Goal: Complete application form: Complete application form

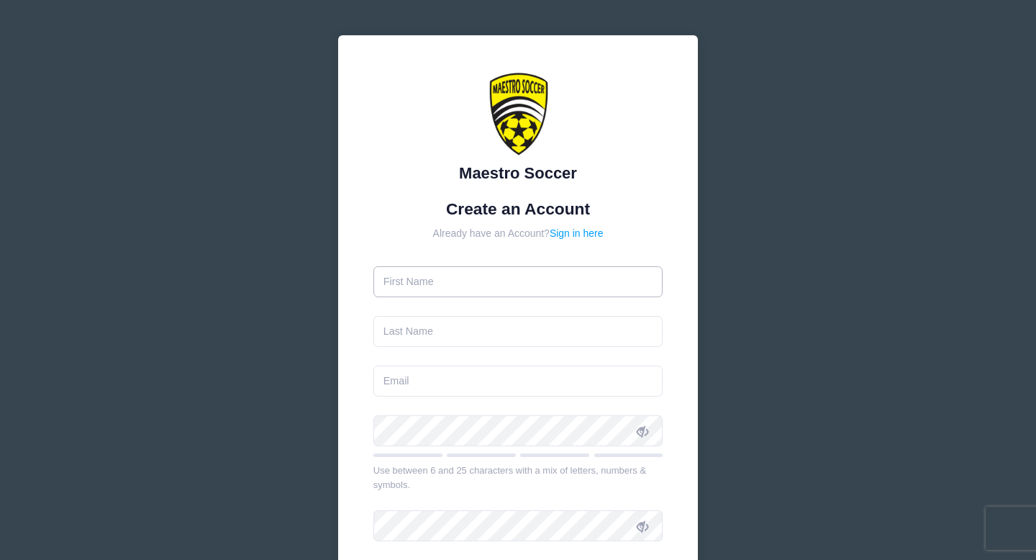
click at [434, 289] on input "text" at bounding box center [518, 281] width 290 height 31
type input "[PERSON_NAME]"
type input "[PERSON_NAME][EMAIL_ADDRESS][PERSON_NAME][DOMAIN_NAME]"
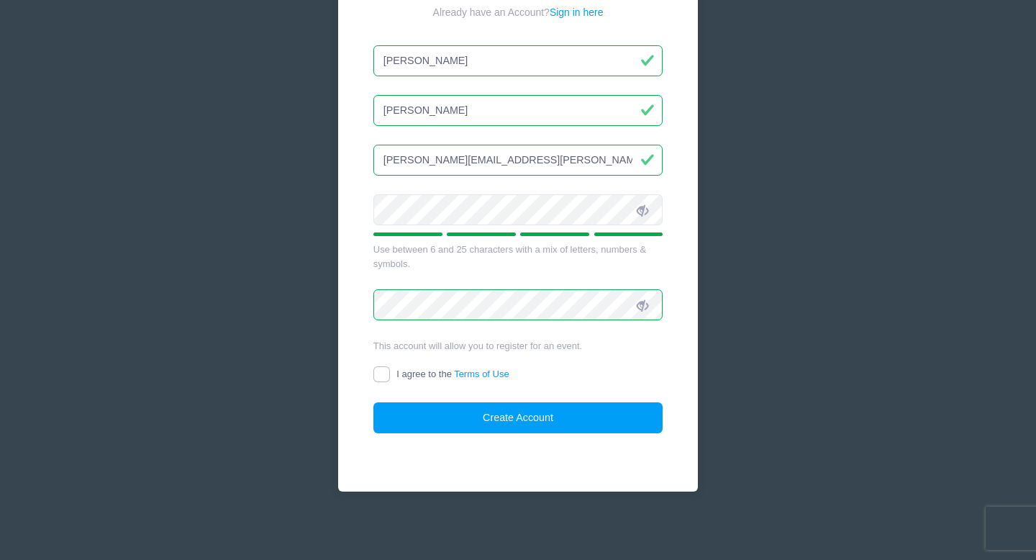
scroll to position [223, 0]
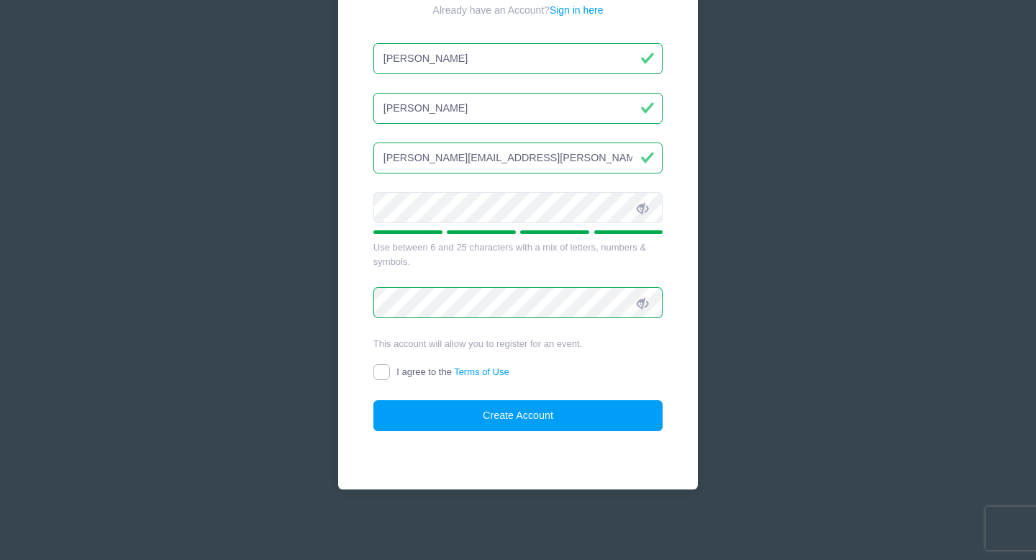
click at [377, 367] on input "I agree to the Terms of Use" at bounding box center [381, 372] width 17 height 17
checkbox input "true"
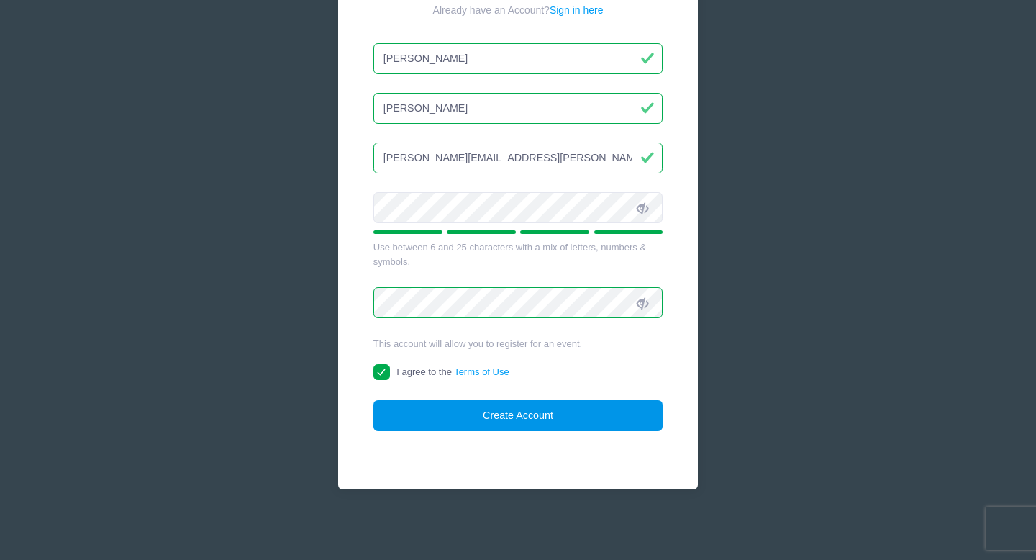
click at [443, 421] on button "Create Account" at bounding box center [518, 415] width 290 height 31
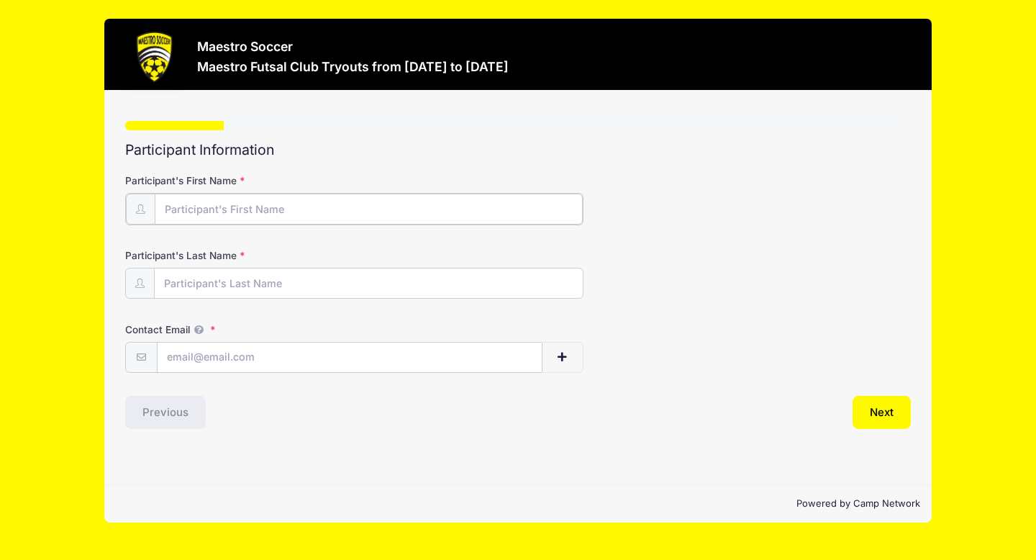
click at [178, 208] on input "Participant's First Name" at bounding box center [369, 208] width 428 height 31
click at [498, 175] on div "Participant's First Name" at bounding box center [517, 198] width 785 height 50
click at [324, 196] on input "Participant's First Name" at bounding box center [369, 208] width 428 height 31
type input "[PERSON_NAME]"
click at [252, 270] on input "Participant's Last Name" at bounding box center [369, 282] width 428 height 31
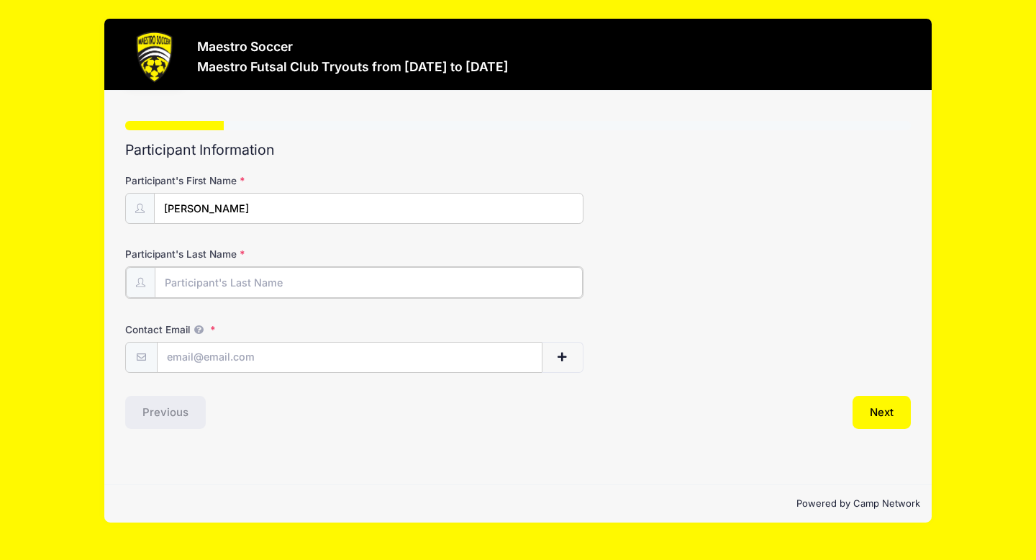
type input "[PERSON_NAME]"
type input "[PERSON_NAME][EMAIL_ADDRESS][PERSON_NAME][DOMAIN_NAME]"
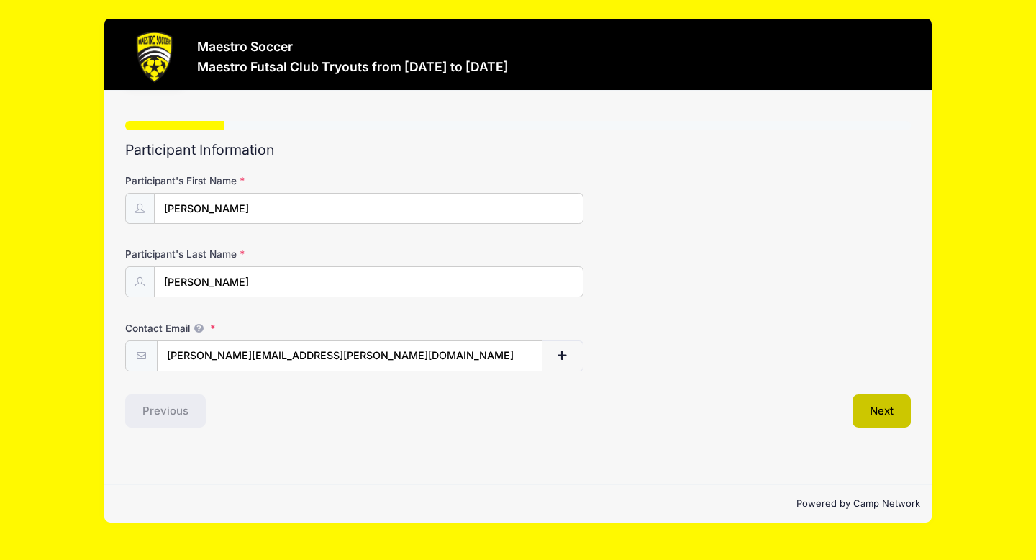
click at [889, 419] on button "Next" at bounding box center [881, 410] width 58 height 33
